Goal: Task Accomplishment & Management: Use online tool/utility

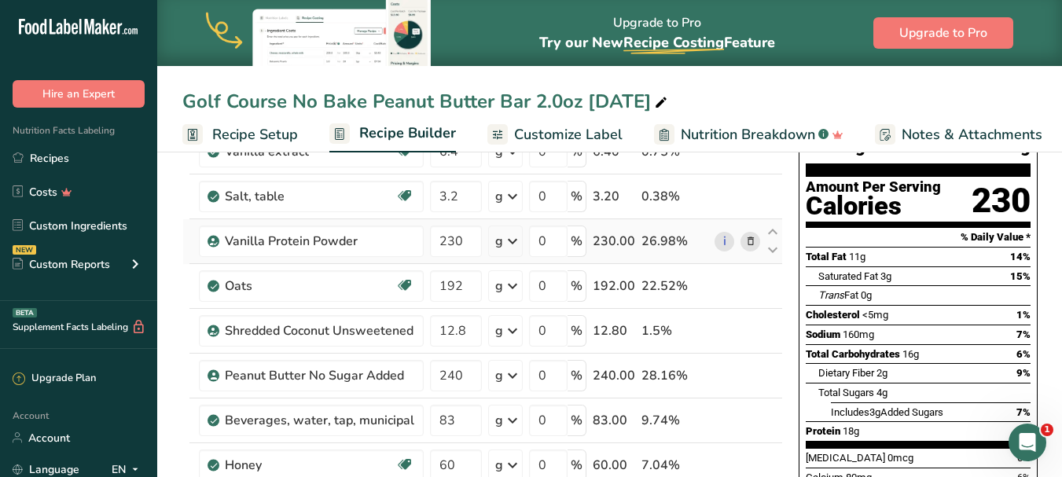
scroll to position [157, 0]
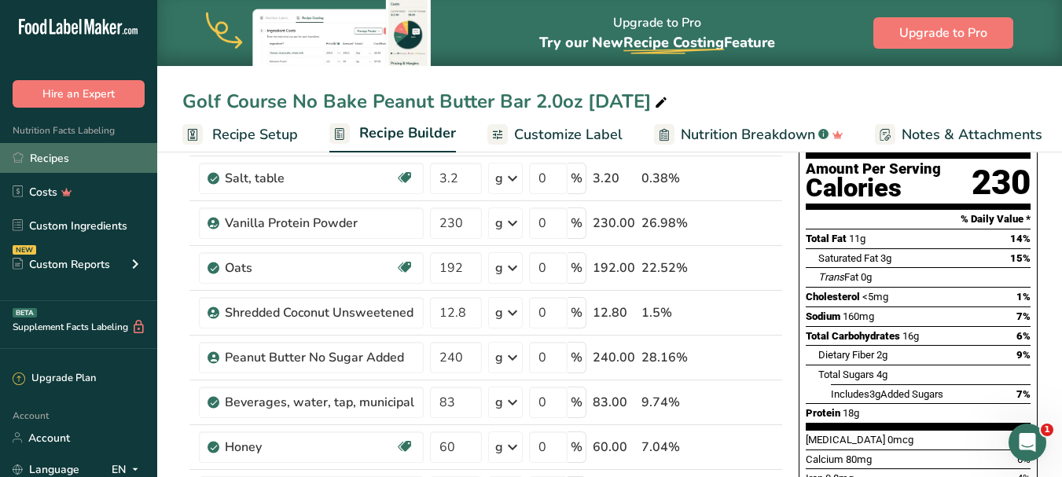
click at [98, 155] on link "Recipes" at bounding box center [78, 158] width 157 height 30
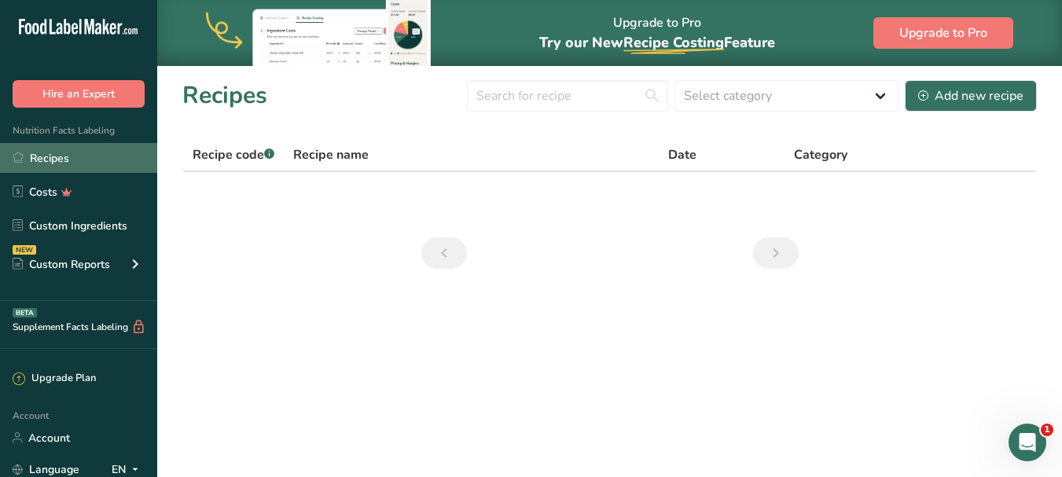
click at [86, 158] on link "Recipes" at bounding box center [78, 158] width 157 height 30
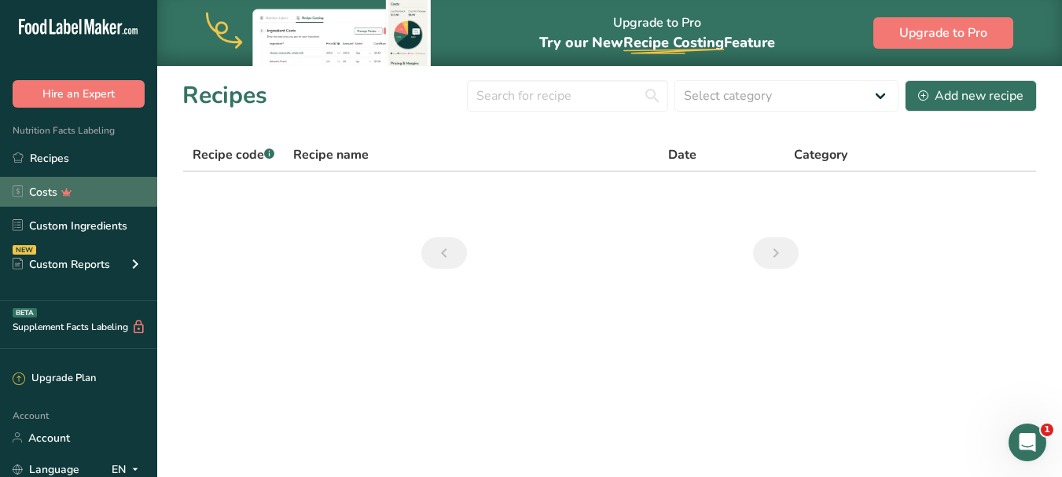
click at [97, 189] on link "Costs" at bounding box center [78, 192] width 157 height 30
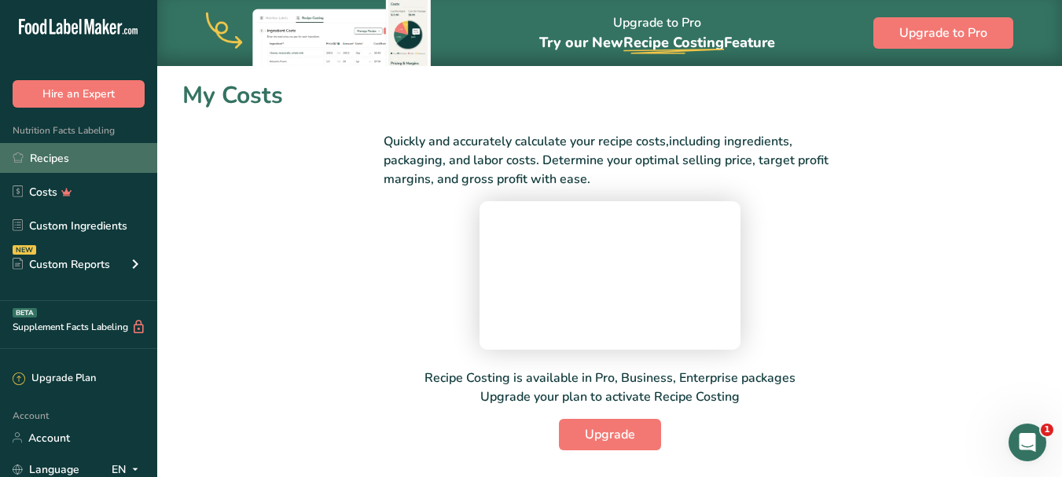
click at [104, 157] on link "Recipes" at bounding box center [78, 158] width 157 height 30
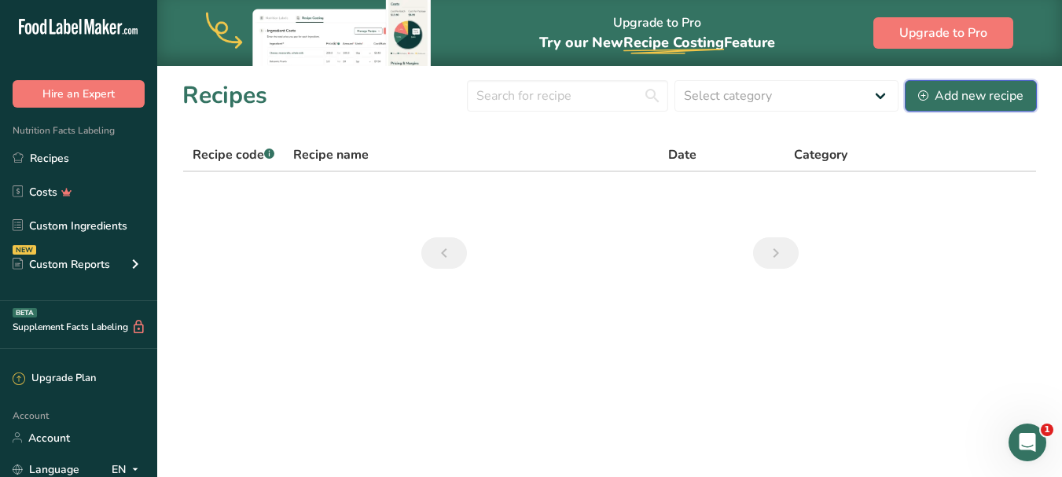
click at [933, 96] on div "Add new recipe" at bounding box center [970, 95] width 105 height 19
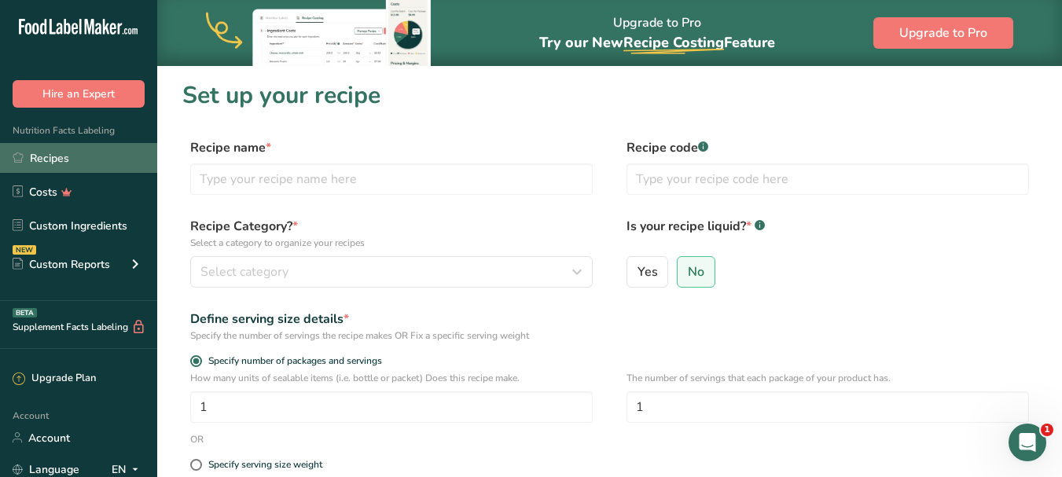
click at [83, 156] on link "Recipes" at bounding box center [78, 158] width 157 height 30
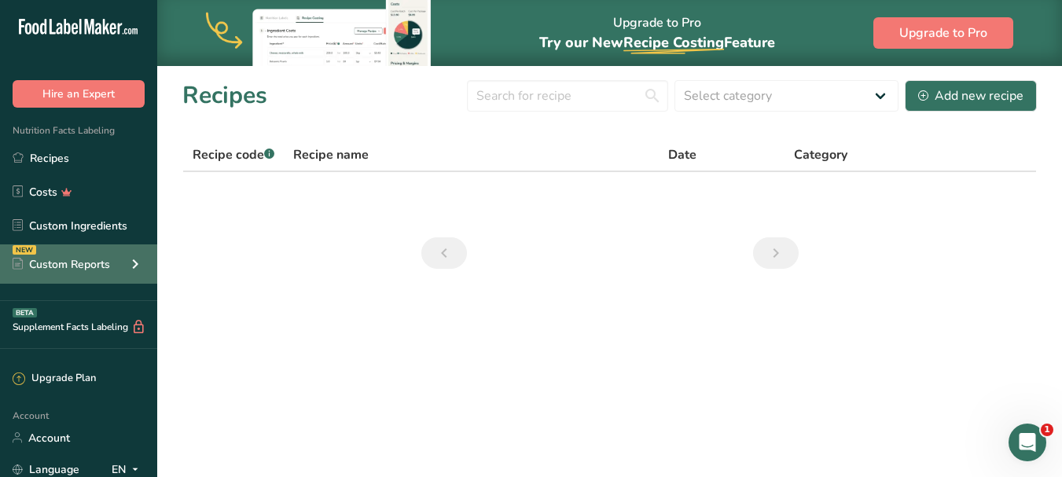
click at [101, 259] on div "Custom Reports" at bounding box center [61, 264] width 97 height 17
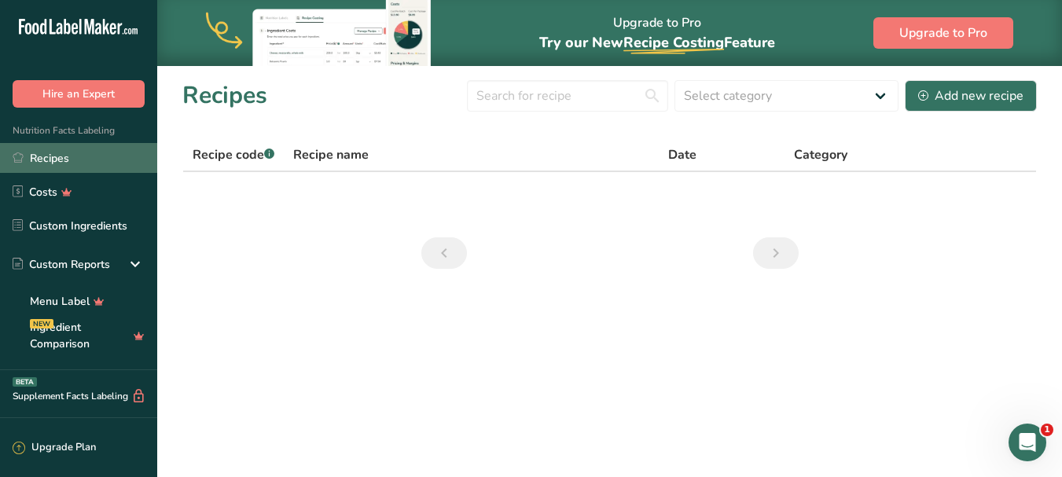
click at [75, 155] on link "Recipes" at bounding box center [78, 158] width 157 height 30
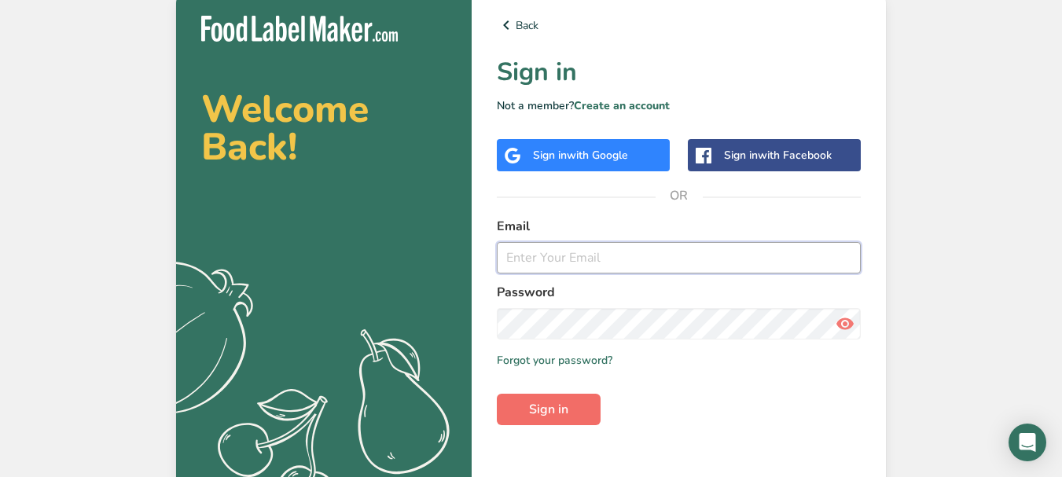
type input "[EMAIL_ADDRESS][DOMAIN_NAME]"
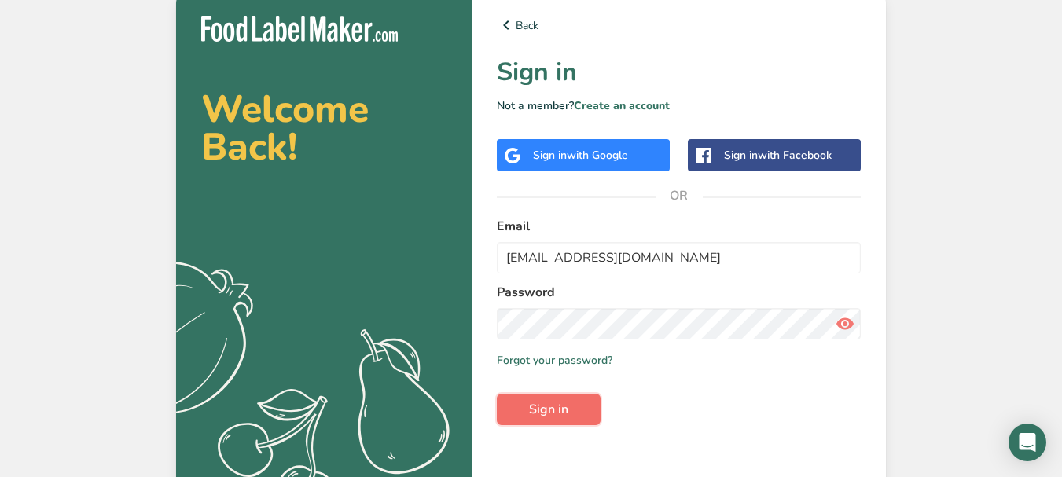
click at [567, 409] on span "Sign in" at bounding box center [548, 409] width 39 height 19
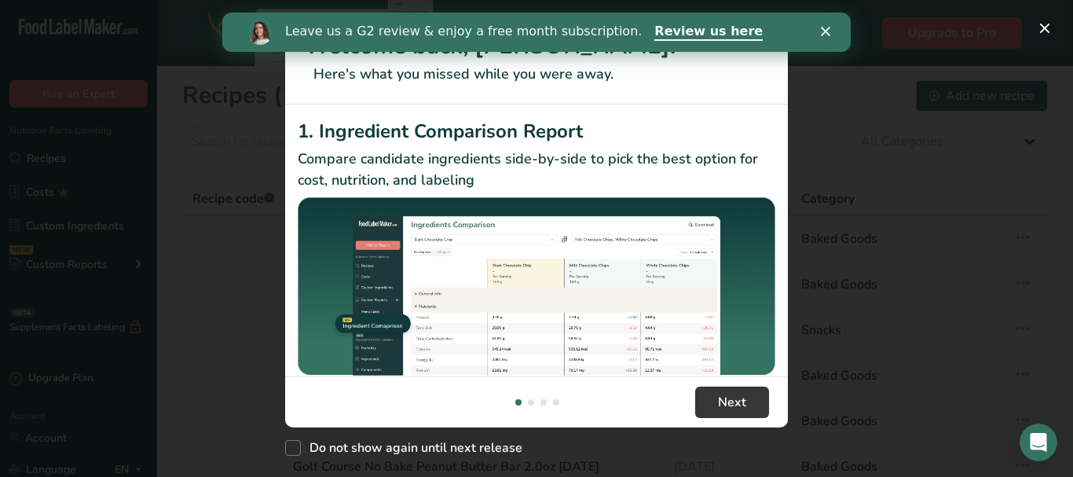
click at [827, 31] on icon "Close" at bounding box center [825, 31] width 9 height 9
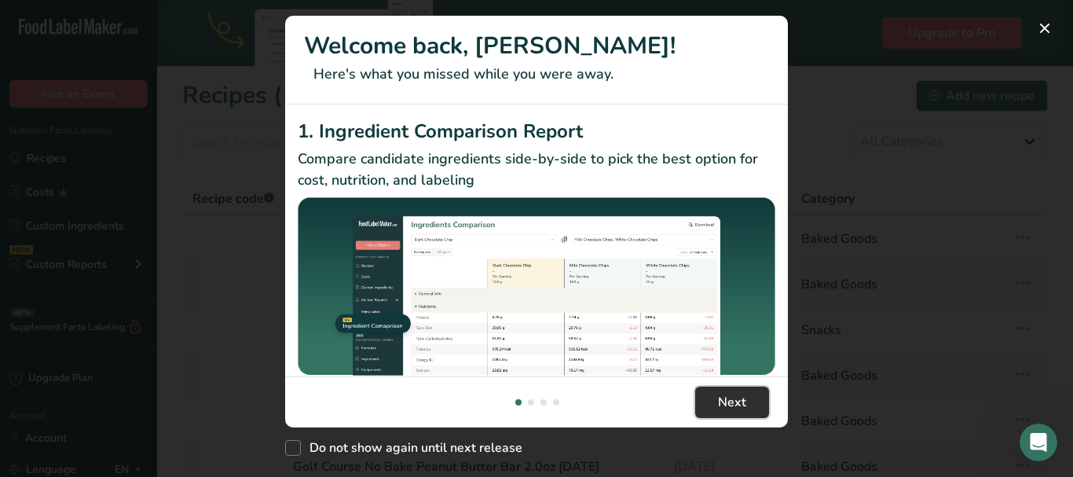
click at [739, 399] on span "Next" at bounding box center [732, 402] width 28 height 19
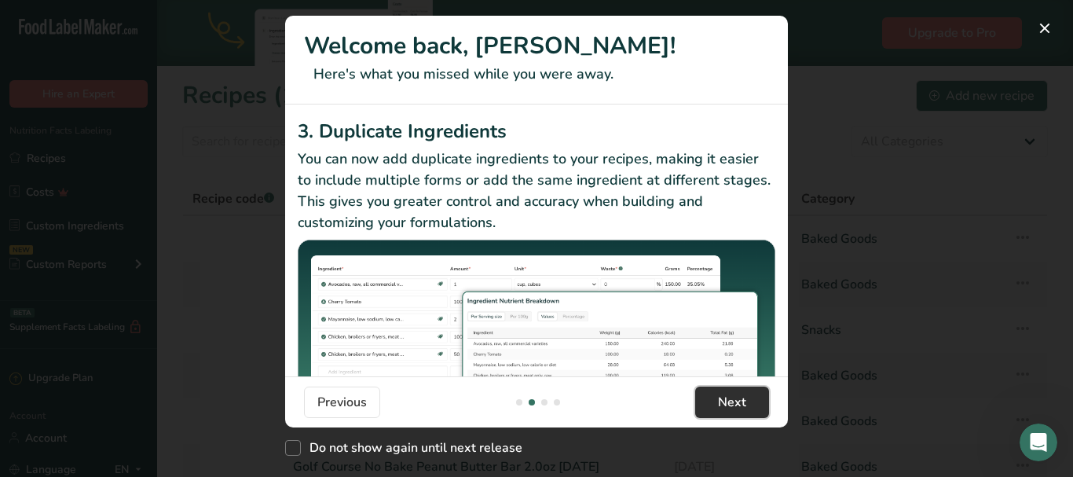
click at [743, 400] on span "Next" at bounding box center [732, 402] width 28 height 19
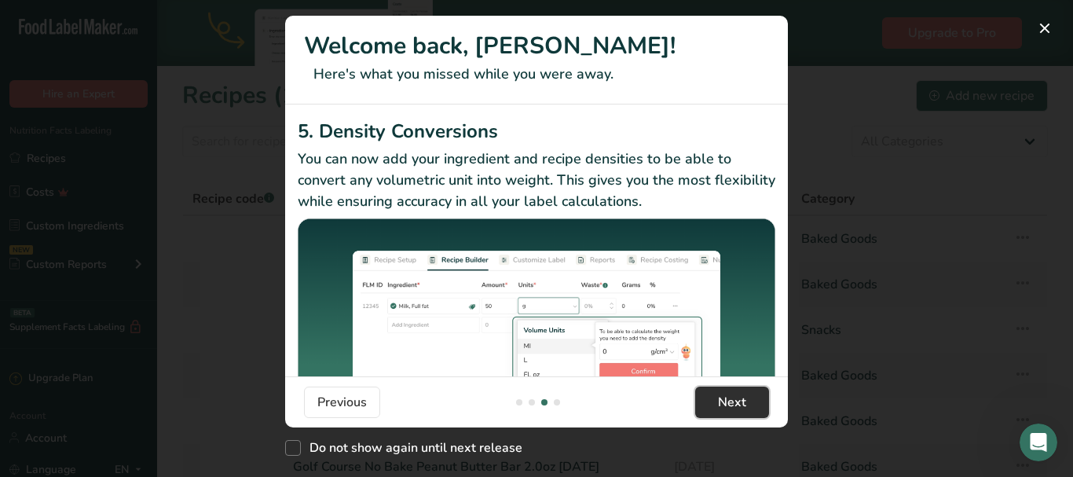
click at [743, 398] on span "Next" at bounding box center [732, 402] width 28 height 19
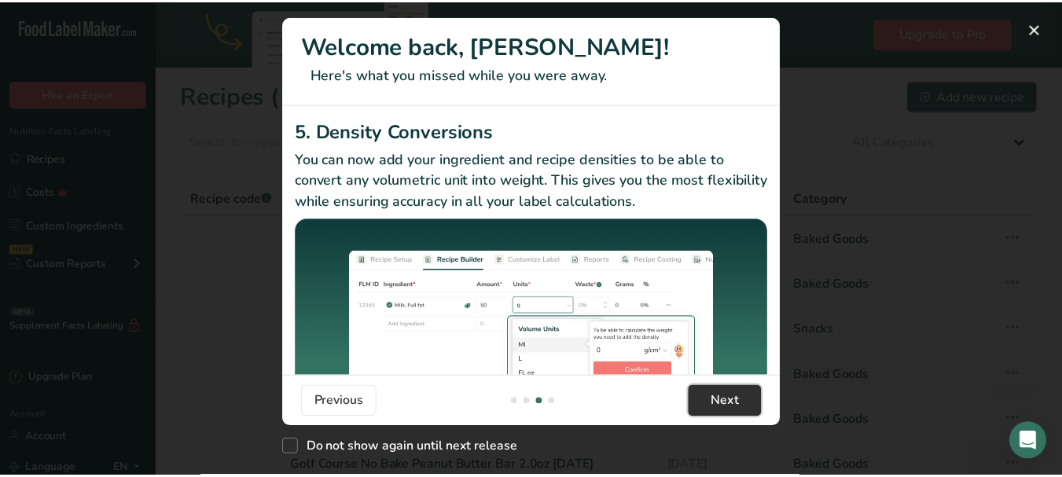
scroll to position [0, 1509]
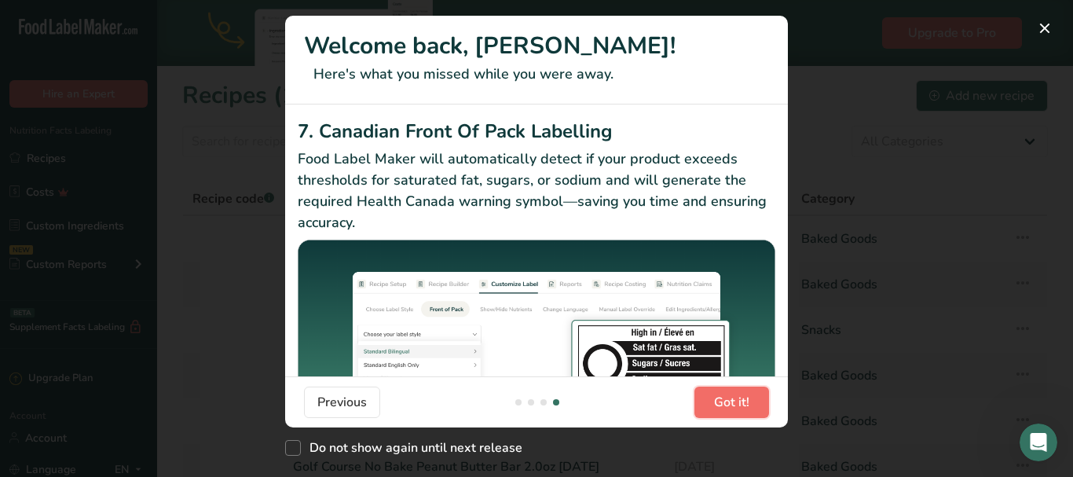
click at [743, 398] on span "Got it!" at bounding box center [731, 402] width 35 height 19
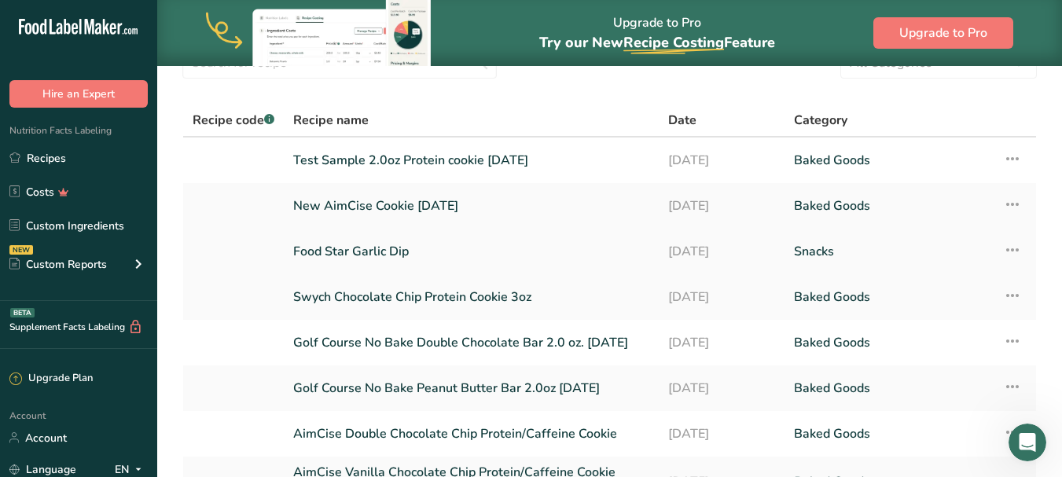
scroll to position [157, 0]
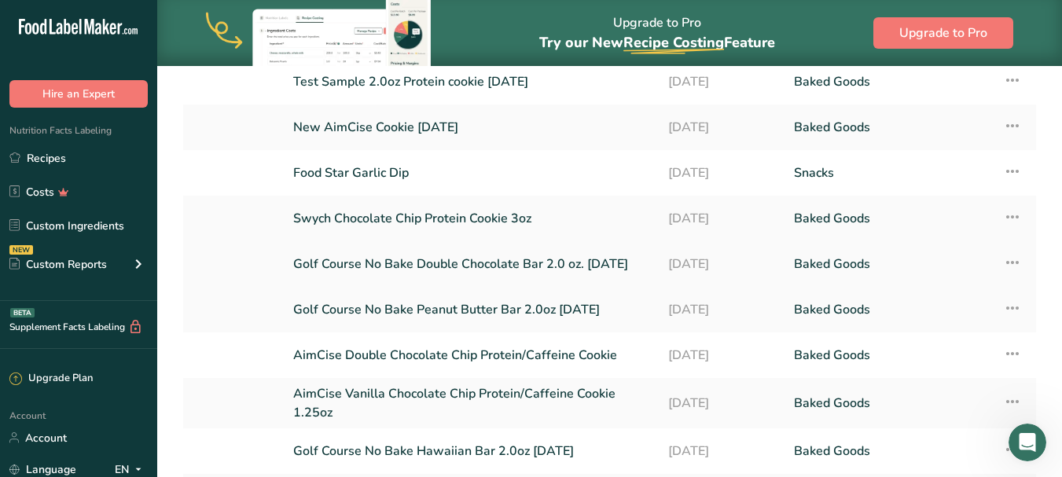
click at [482, 261] on link "Golf Course No Bake Double Chocolate Bar 2.0 oz. [DATE]" at bounding box center [471, 264] width 356 height 33
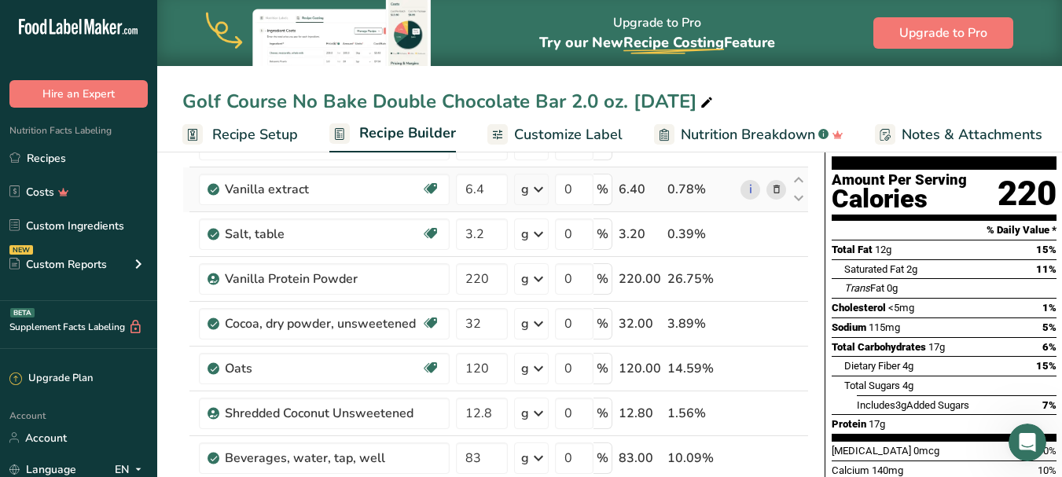
scroll to position [157, 0]
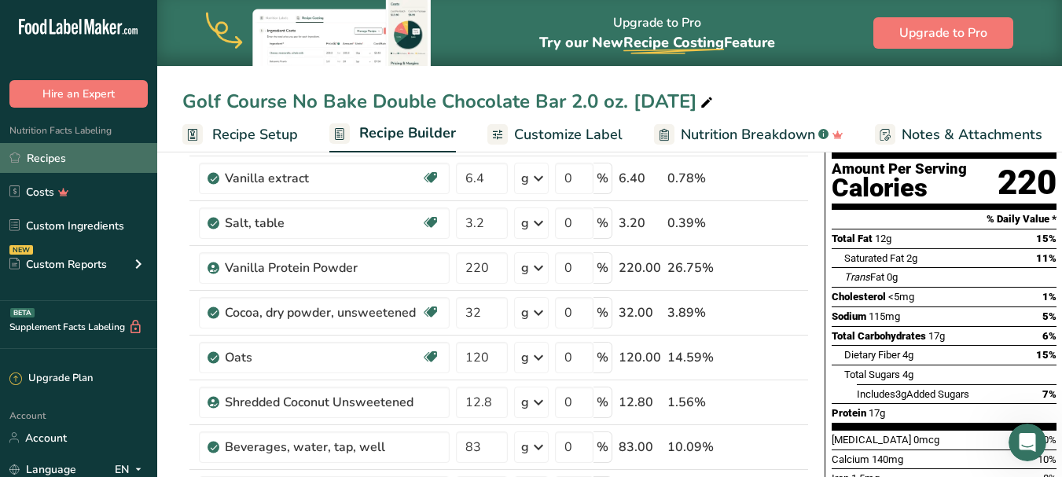
click at [82, 156] on link "Recipes" at bounding box center [78, 158] width 157 height 30
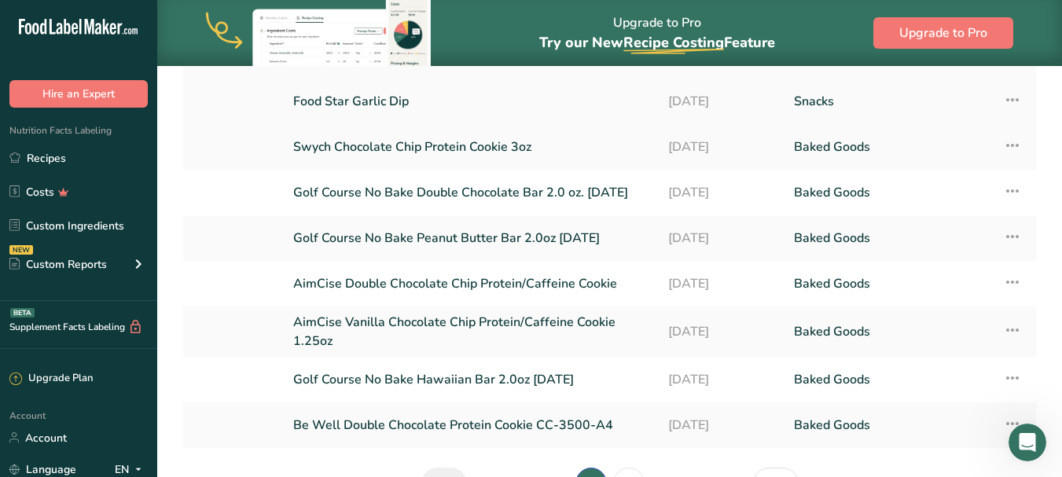
scroll to position [236, 0]
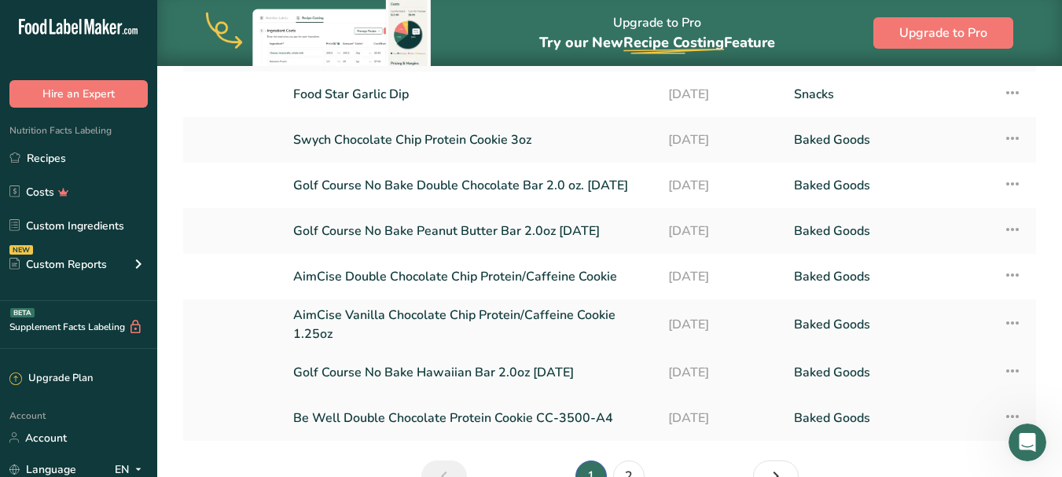
click at [444, 376] on link "Golf Course No Bake Hawaiian Bar 2.0oz [DATE]" at bounding box center [471, 372] width 356 height 33
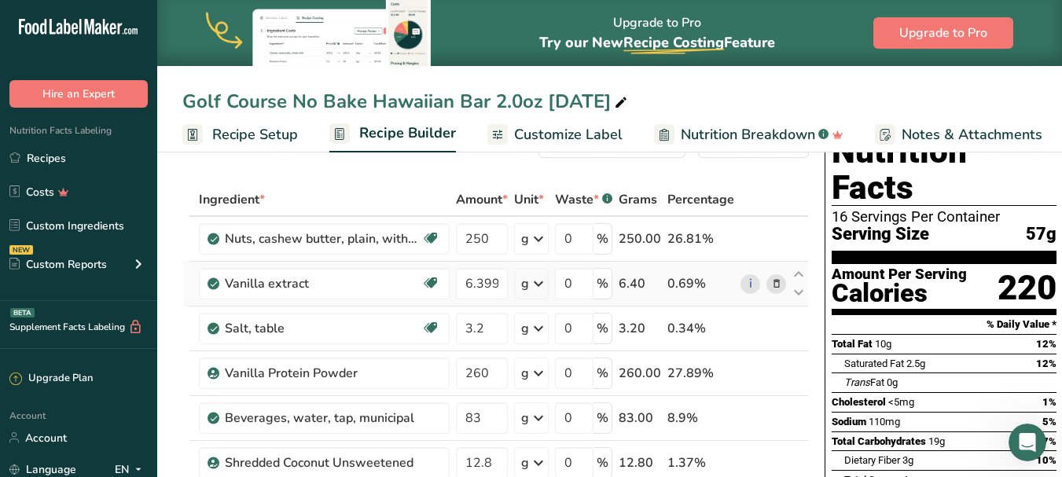
scroll to position [157, 0]
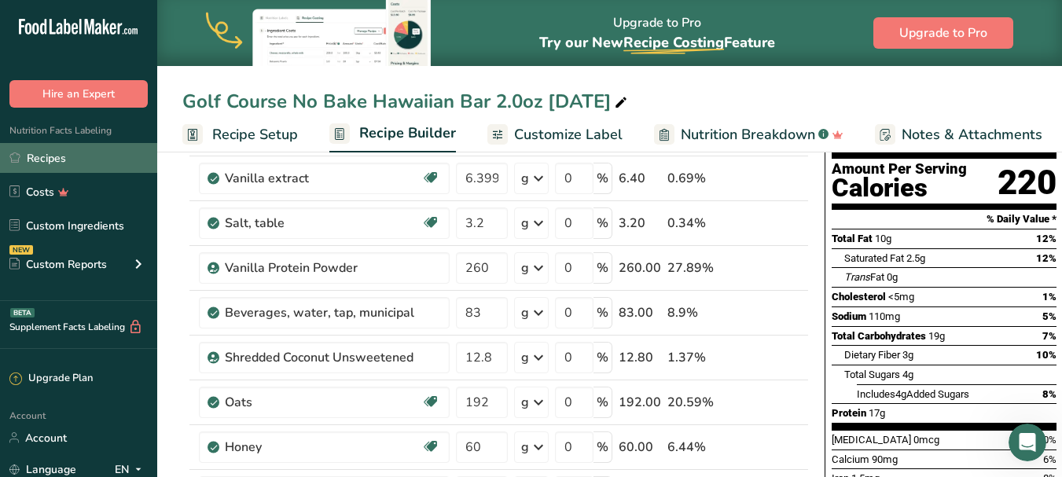
click at [91, 156] on link "Recipes" at bounding box center [78, 158] width 157 height 30
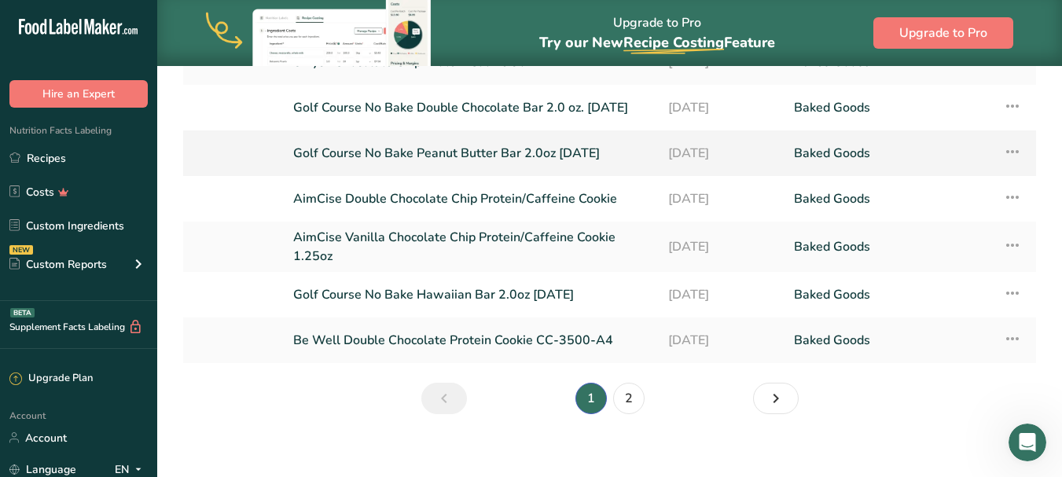
scroll to position [314, 0]
click at [479, 292] on link "Golf Course No Bake Hawaiian Bar 2.0oz [DATE]" at bounding box center [471, 293] width 356 height 33
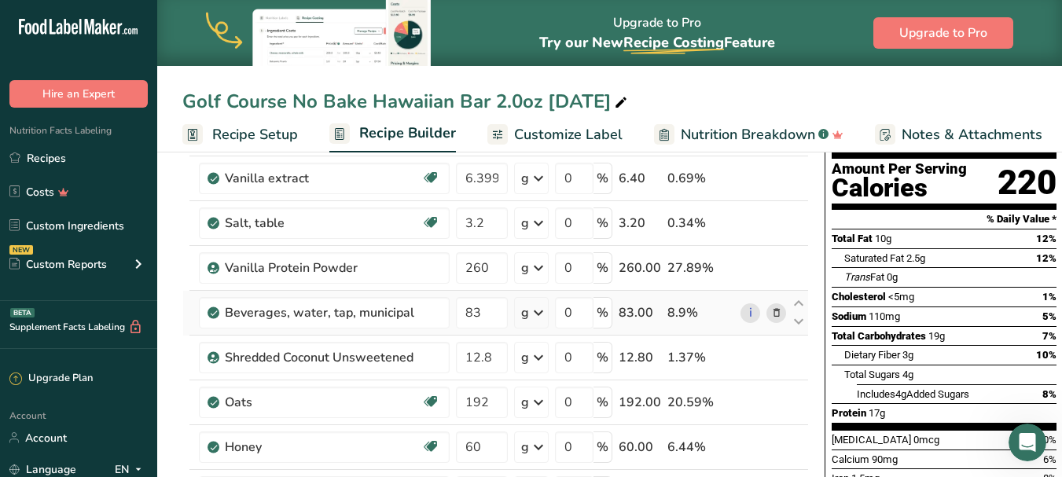
scroll to position [236, 0]
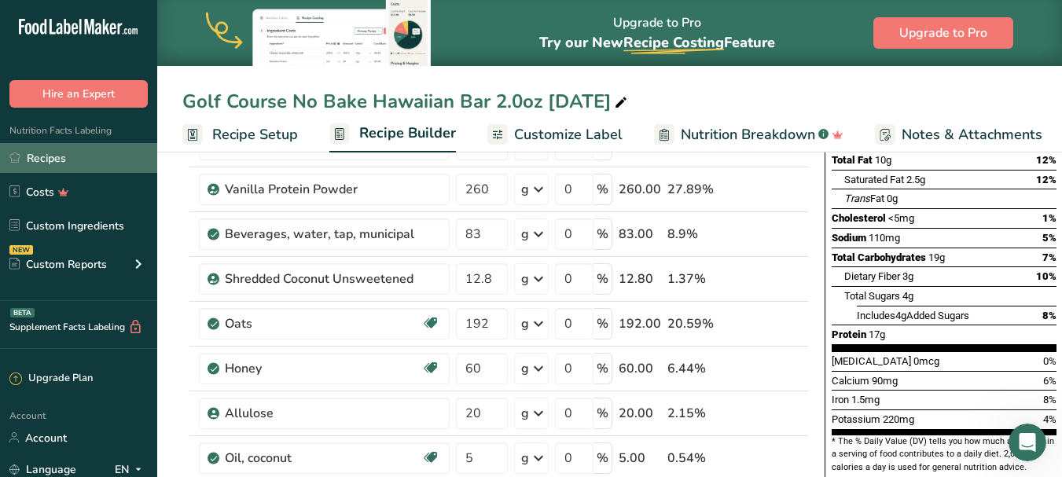
click at [62, 153] on link "Recipes" at bounding box center [78, 158] width 157 height 30
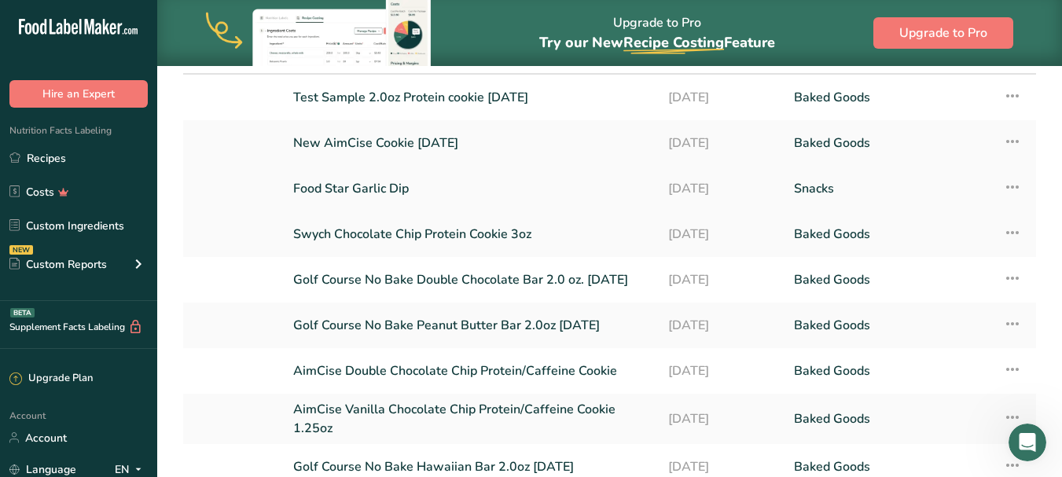
scroll to position [157, 0]
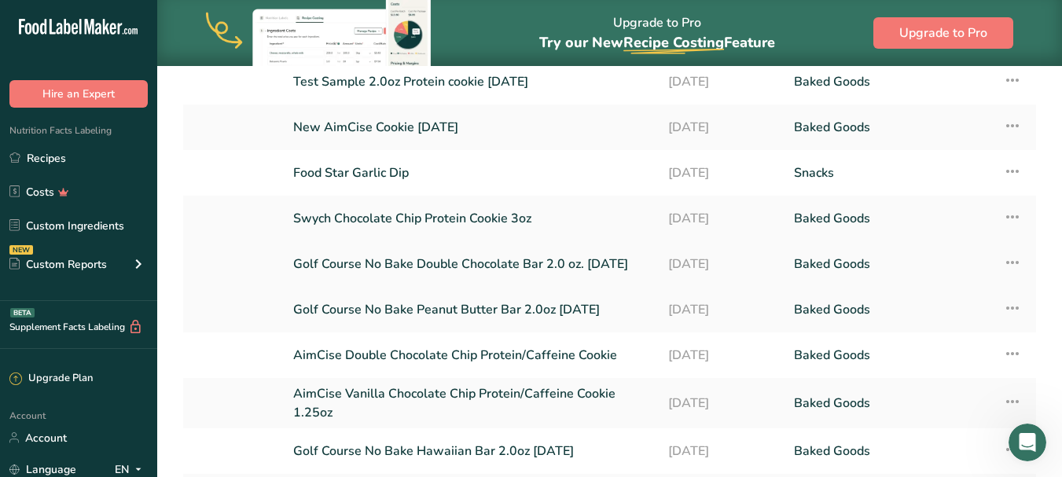
click at [527, 266] on link "Golf Course No Bake Double Chocolate Bar 2.0 oz. [DATE]" at bounding box center [471, 264] width 356 height 33
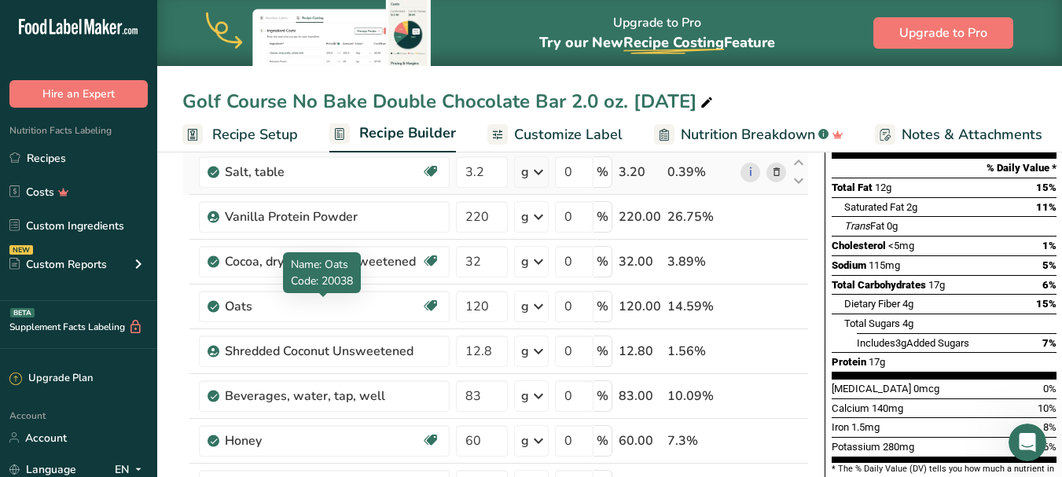
scroll to position [236, 0]
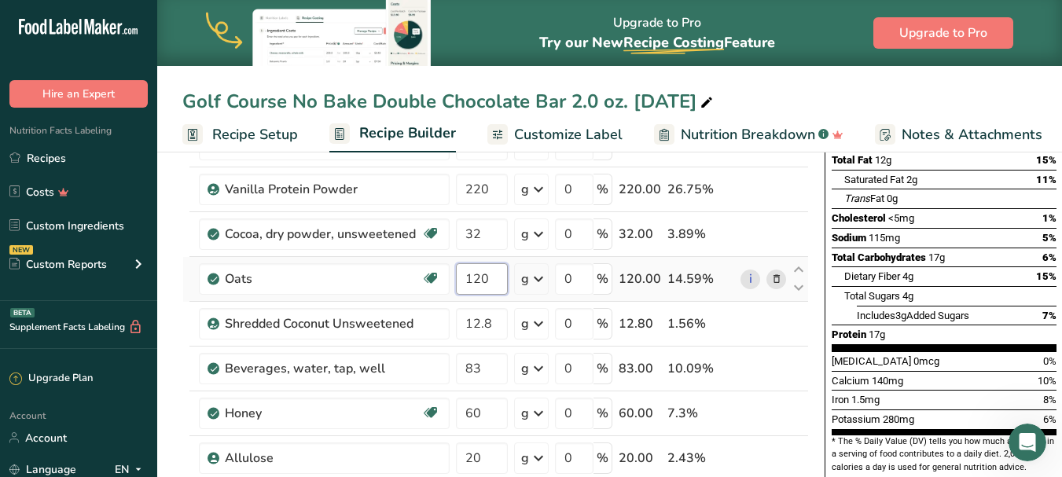
click at [491, 280] on input "120" at bounding box center [482, 278] width 52 height 31
type input "1"
type input "192"
